Goal: Task Accomplishment & Management: Complete application form

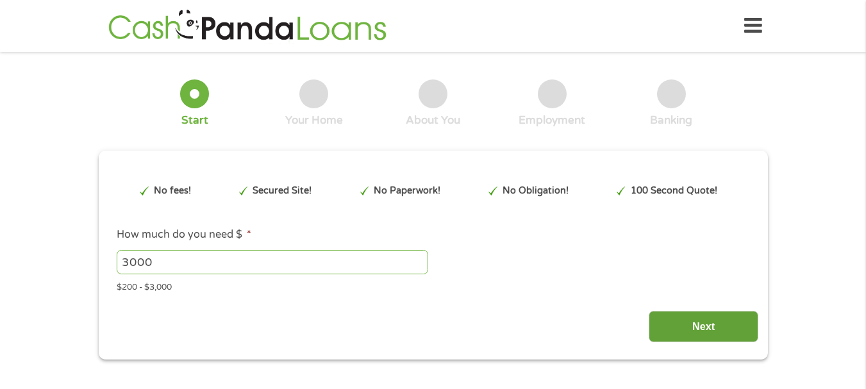
click at [688, 325] on input "Next" at bounding box center [703, 326] width 110 height 31
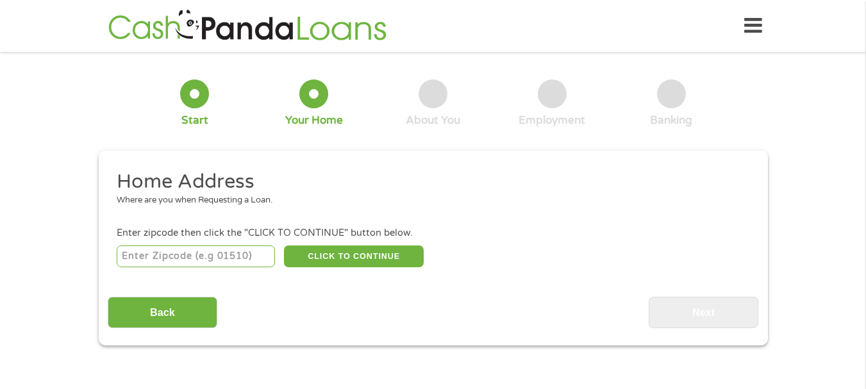
click at [154, 267] on input "number" at bounding box center [196, 256] width 158 height 22
type input "75572"
click at [312, 249] on div "75572 CLICK TO CONTINUE Please recheck your Zipcode, it seems to be Incorrect" at bounding box center [433, 256] width 632 height 26
click at [316, 262] on button "CLICK TO CONTINUE" at bounding box center [354, 256] width 140 height 22
type input "75572"
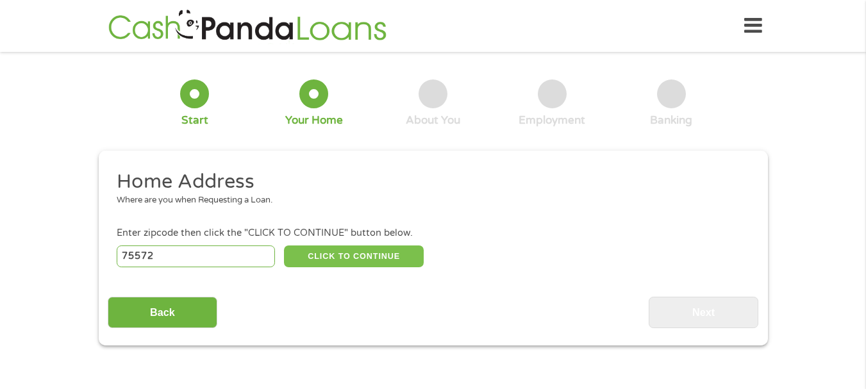
type input "[GEOGRAPHIC_DATA]"
select select "[US_STATE]"
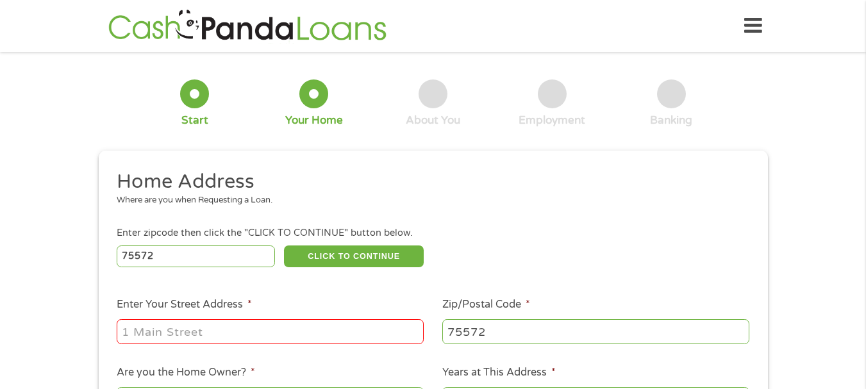
click at [315, 327] on input "Enter Your Street Address *" at bounding box center [270, 331] width 307 height 24
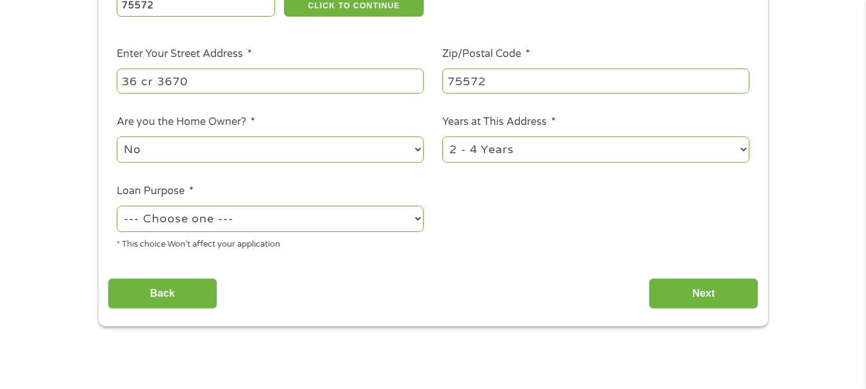
scroll to position [256, 0]
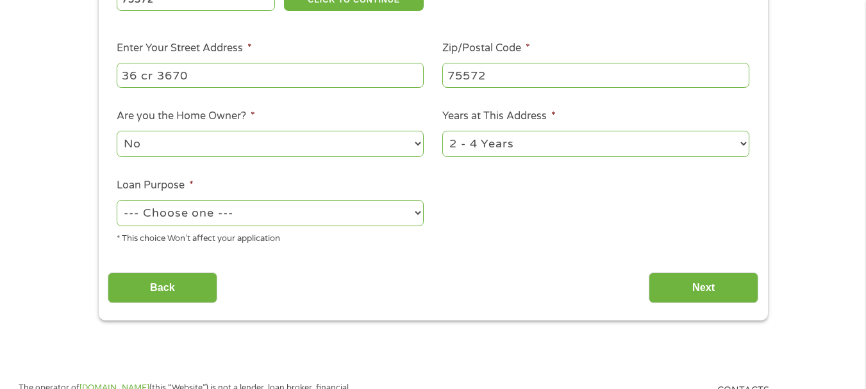
type input "36 cr 3670"
click at [260, 154] on select "No Yes" at bounding box center [270, 144] width 307 height 26
select select "yes"
click at [117, 138] on select "No Yes" at bounding box center [270, 144] width 307 height 26
click at [494, 149] on select "1 Year or less 1 - 2 Years 2 - 4 Years Over 4 Years" at bounding box center [595, 144] width 307 height 26
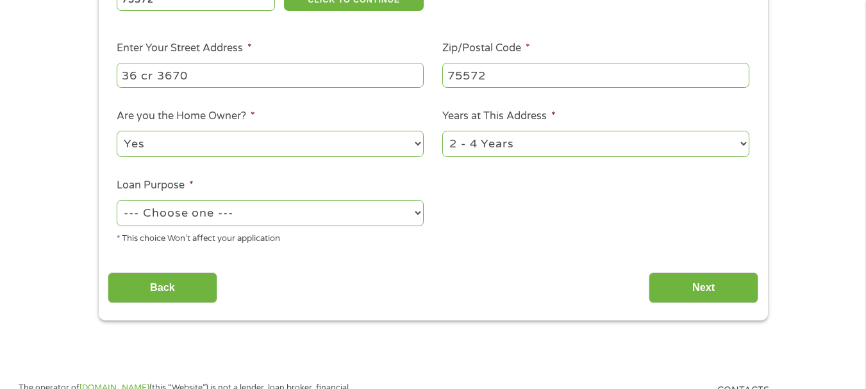
click at [494, 149] on select "1 Year or less 1 - 2 Years 2 - 4 Years Over 4 Years" at bounding box center [595, 144] width 307 height 26
click at [318, 218] on select "--- Choose one --- Pay Bills Debt Consolidation Home Improvement Major Purchase…" at bounding box center [270, 213] width 307 height 26
select select "other"
click at [117, 208] on select "--- Choose one --- Pay Bills Debt Consolidation Home Improvement Major Purchase…" at bounding box center [270, 213] width 307 height 26
click at [717, 294] on input "Next" at bounding box center [703, 287] width 110 height 31
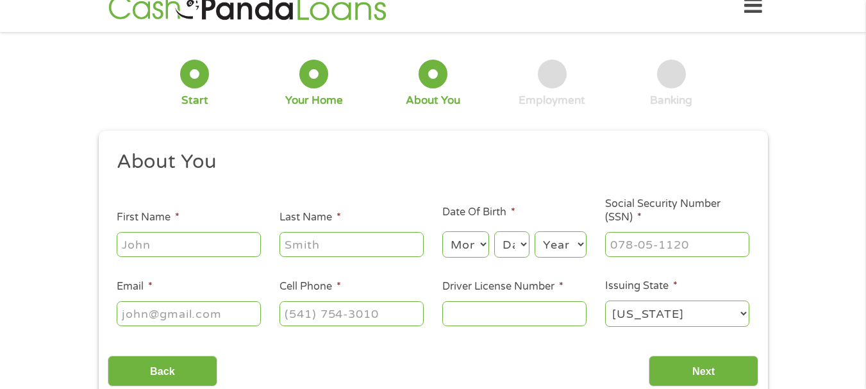
scroll to position [0, 0]
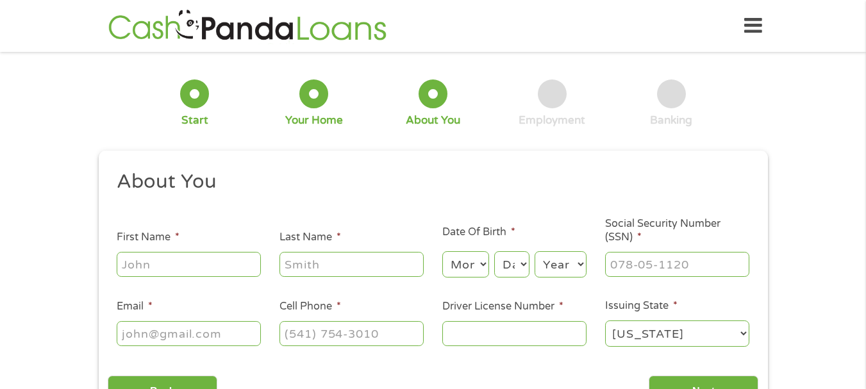
click at [214, 267] on input "First Name *" at bounding box center [189, 264] width 144 height 24
type input "[PERSON_NAME]"
type input "king"
select select "8"
select select "6"
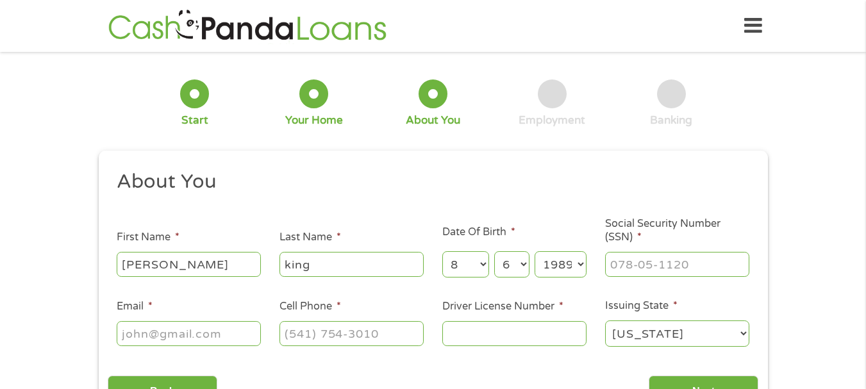
select select "1983"
click at [627, 260] on input "___-__-____" at bounding box center [677, 264] width 144 height 24
type input "465-65-9354"
click at [235, 337] on input "Email *" at bounding box center [189, 333] width 144 height 24
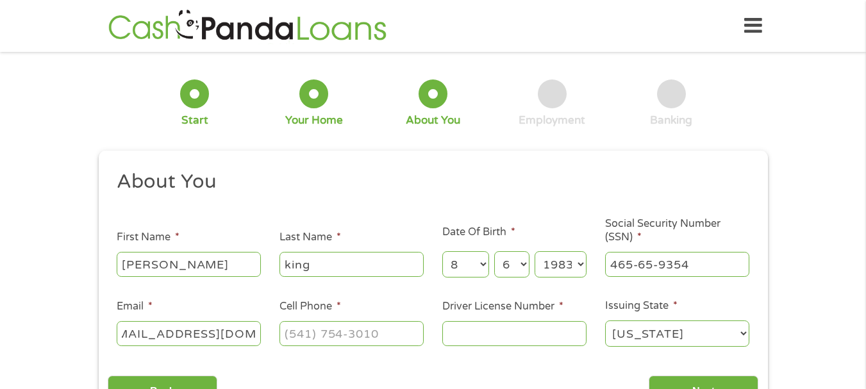
type input "[EMAIL_ADDRESS][DOMAIN_NAME]"
click at [351, 336] on input "(___) ___-____" at bounding box center [351, 333] width 144 height 24
type input "[PHONE_NUMBER]"
click at [456, 335] on input "Driver License Number *" at bounding box center [514, 333] width 144 height 24
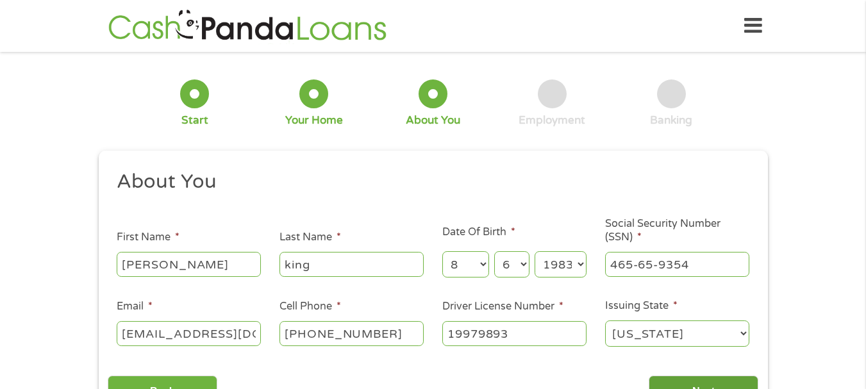
type input "19979893"
click at [710, 387] on input "Next" at bounding box center [703, 390] width 110 height 31
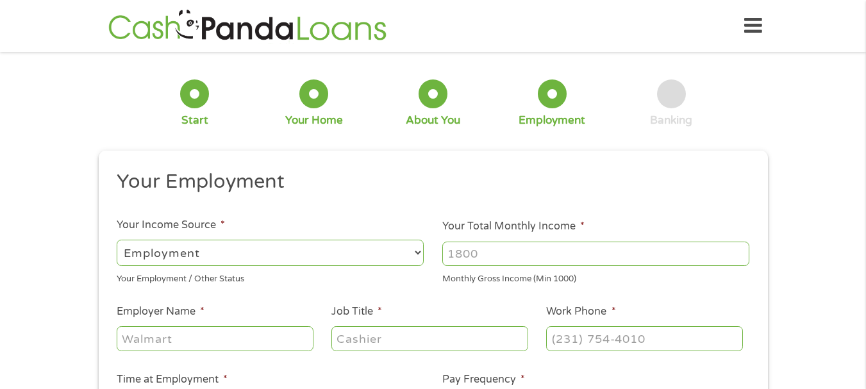
click at [574, 251] on input "Your Total Monthly Income *" at bounding box center [595, 254] width 307 height 24
click at [738, 249] on input "1000" at bounding box center [595, 254] width 307 height 24
click at [738, 249] on input "1001" at bounding box center [595, 254] width 307 height 24
click at [738, 249] on input "1002" at bounding box center [595, 254] width 307 height 24
click at [738, 249] on input "1003" at bounding box center [595, 254] width 307 height 24
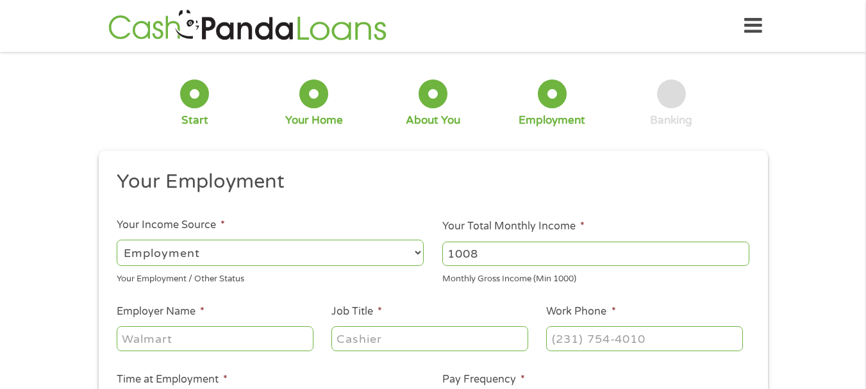
click at [738, 249] on input "1008" at bounding box center [595, 254] width 307 height 24
click at [669, 260] on input "1008" at bounding box center [595, 254] width 307 height 24
type input "1"
type input "3450"
click at [229, 346] on input "Employer Name *" at bounding box center [215, 338] width 196 height 24
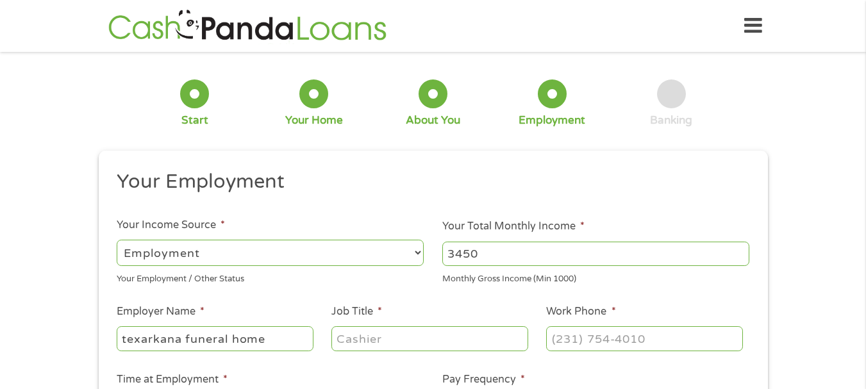
type input "texarkana funeral home"
type input "groundskeeper"
type input "[PHONE_NUMBER]"
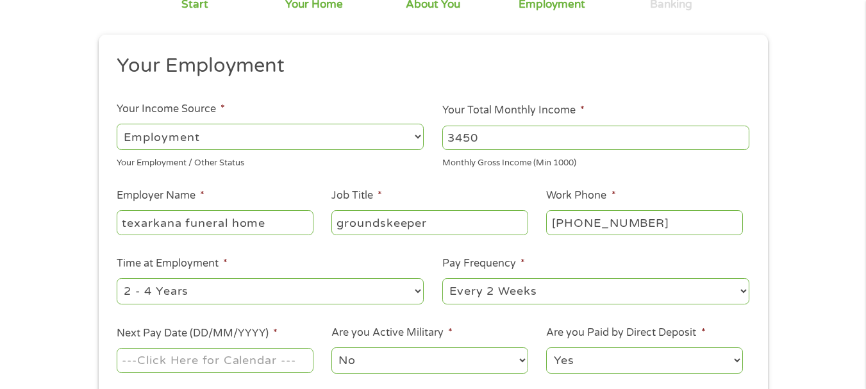
scroll to position [128, 0]
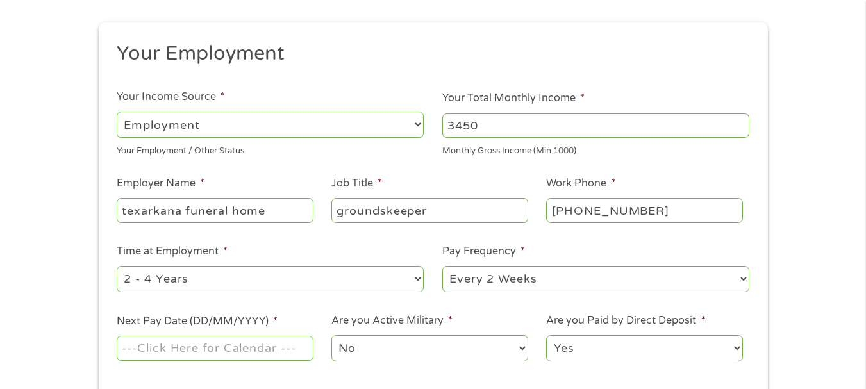
click at [226, 352] on input "Next Pay Date (DD/MM/YYYY) *" at bounding box center [215, 348] width 196 height 24
click at [201, 352] on input "[DATE]" at bounding box center [215, 348] width 196 height 24
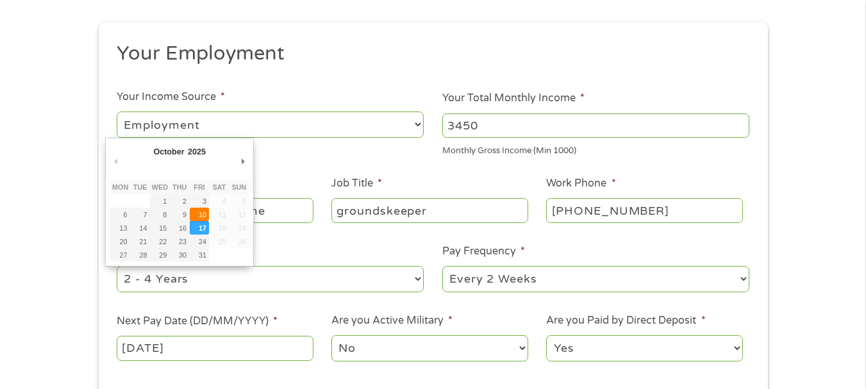
type input "[DATE]"
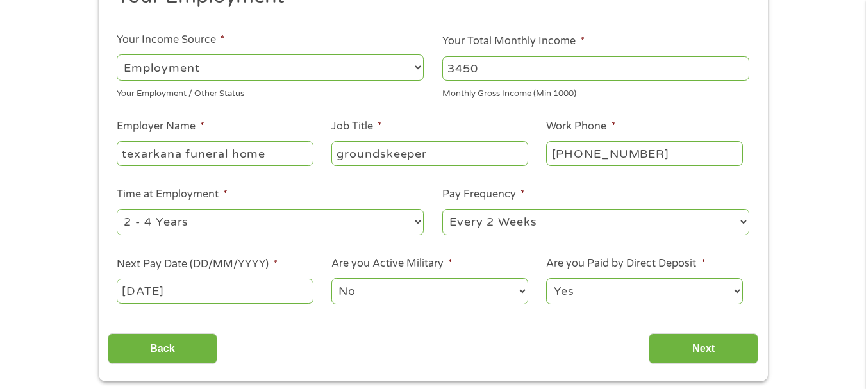
scroll to position [256, 0]
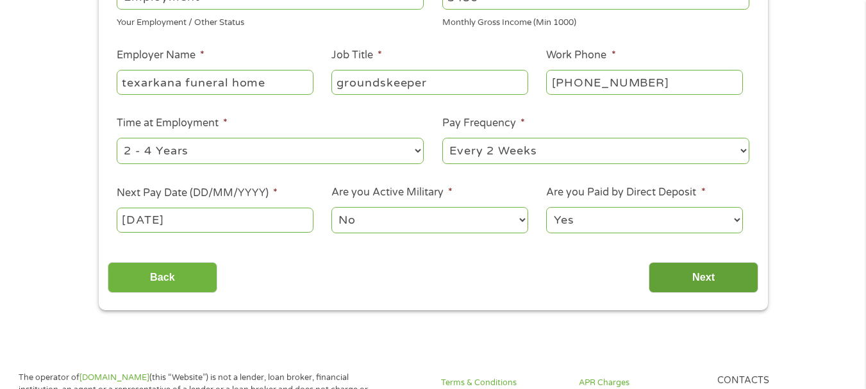
click at [676, 283] on input "Next" at bounding box center [703, 277] width 110 height 31
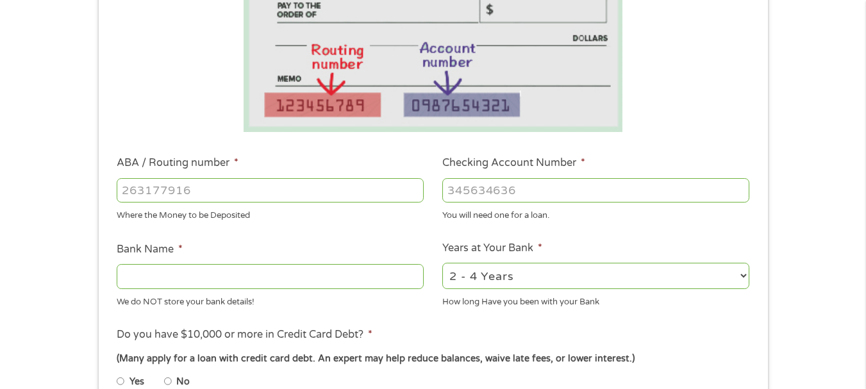
click at [261, 194] on input "ABA / Routing number *" at bounding box center [270, 190] width 307 height 24
type input "111906271"
type input "FIRST NATIONAL BANK [US_STATE]"
type input "111906271"
click at [490, 184] on input "Checking Account Number *" at bounding box center [595, 190] width 307 height 24
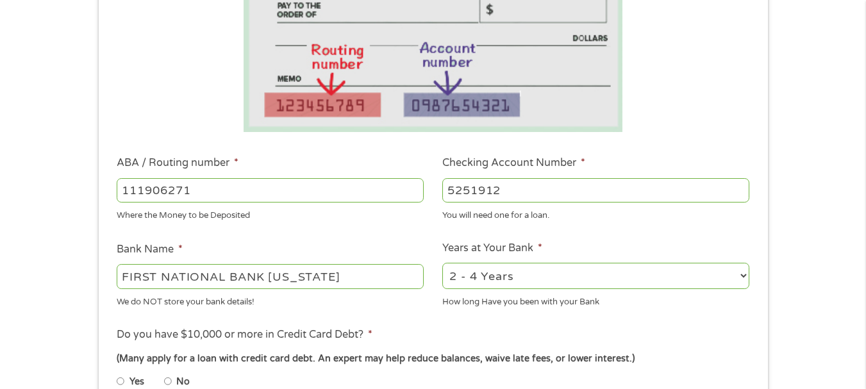
click at [470, 194] on input "5251912" at bounding box center [595, 190] width 307 height 24
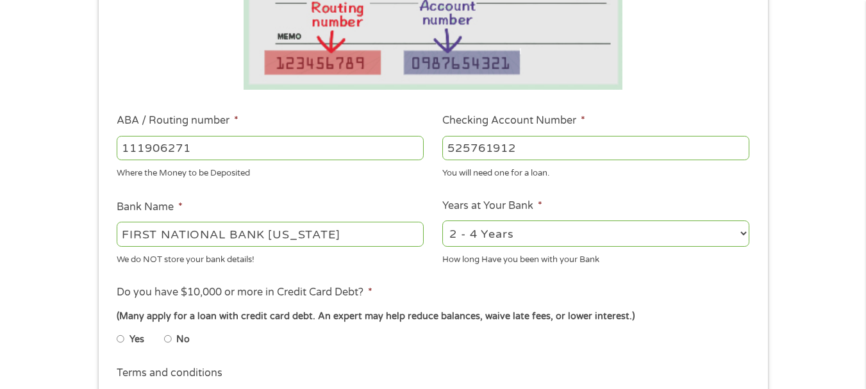
scroll to position [384, 0]
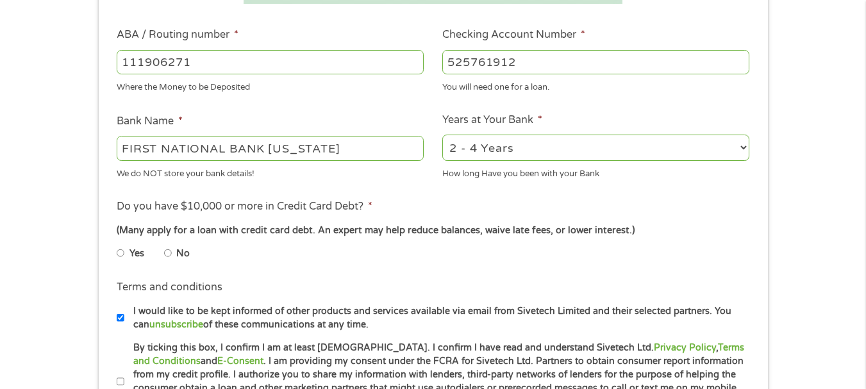
type input "525761912"
click at [169, 263] on input "No" at bounding box center [168, 253] width 8 height 21
radio input "true"
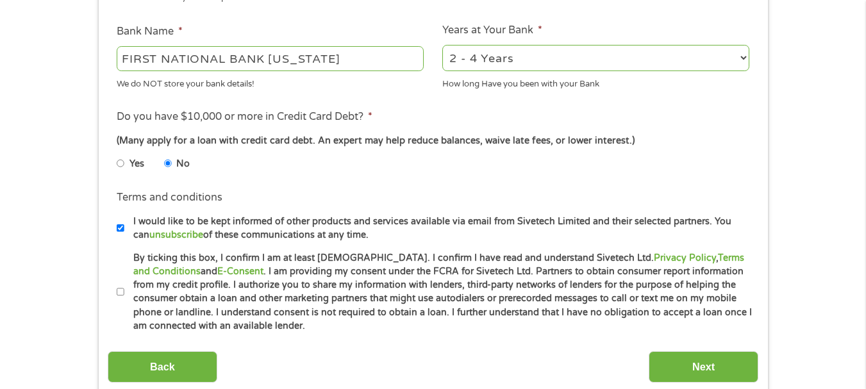
scroll to position [641, 0]
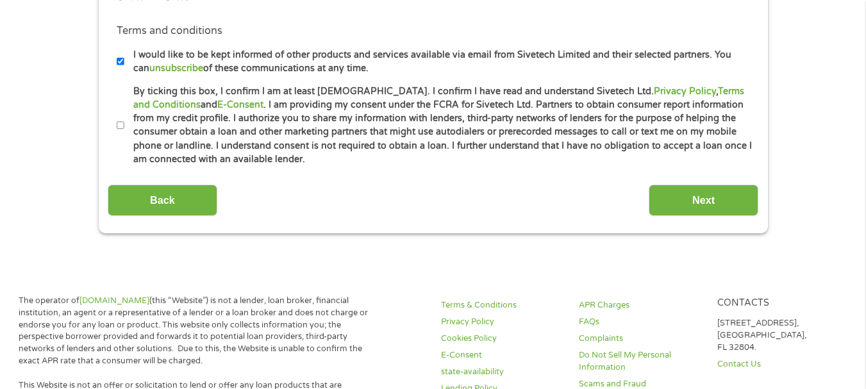
click at [122, 136] on input "By ticking this box, I confirm I am at least [DEMOGRAPHIC_DATA]. I confirm I ha…" at bounding box center [121, 125] width 8 height 21
checkbox input "true"
click at [703, 216] on input "Next" at bounding box center [703, 200] width 110 height 31
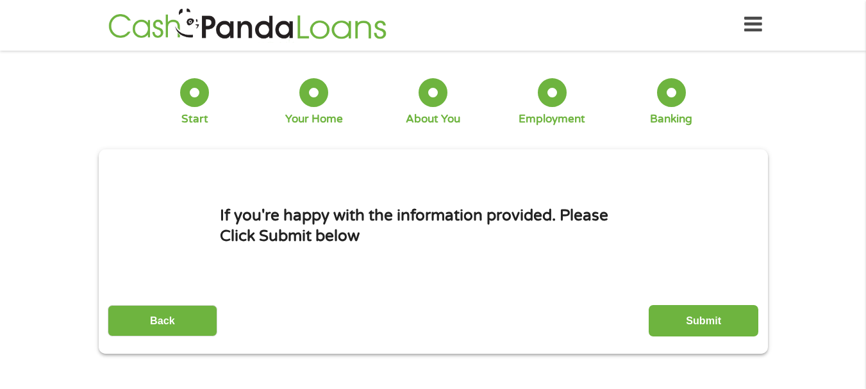
scroll to position [0, 0]
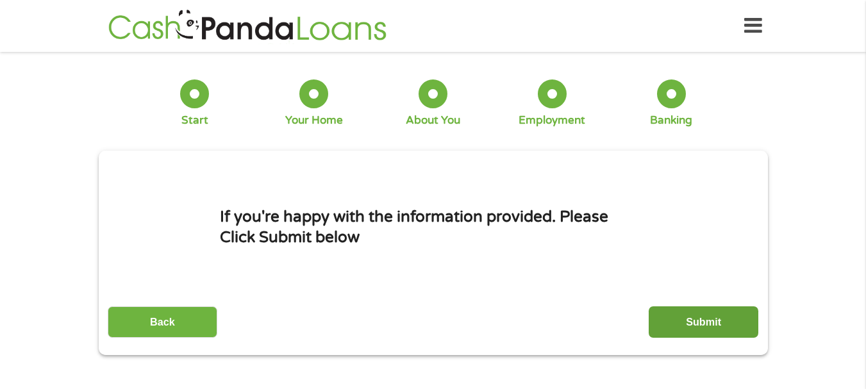
click at [719, 323] on input "Submit" at bounding box center [703, 321] width 110 height 31
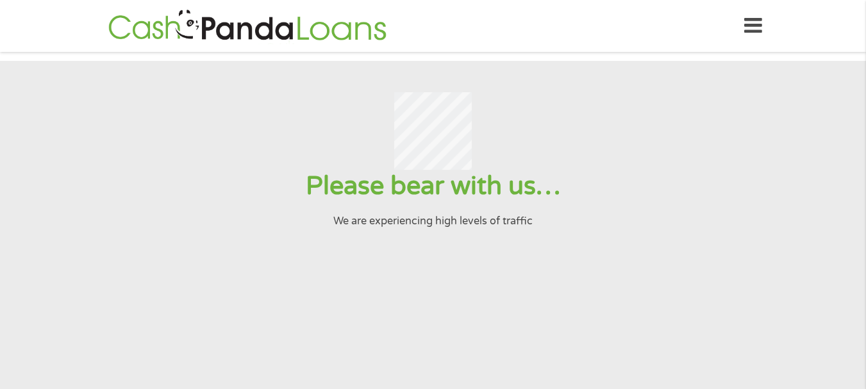
drag, startPoint x: 821, startPoint y: 74, endPoint x: 863, endPoint y: 142, distance: 79.7
click at [863, 142] on section "Please bear with us… We are experiencing high levels of traffic" at bounding box center [433, 277] width 866 height 433
